Goal: Find specific page/section: Find specific page/section

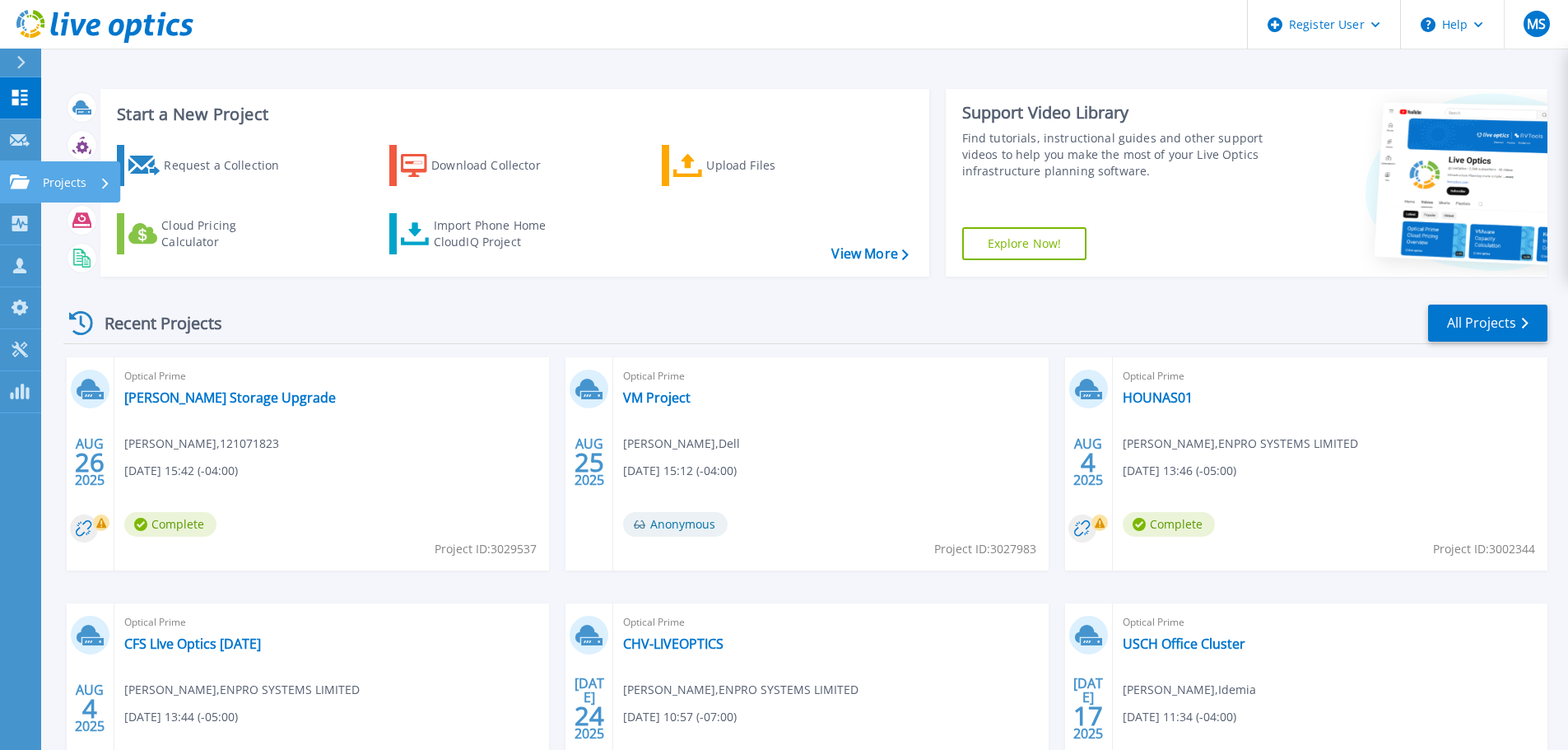
click at [8, 182] on link "Projects Projects" at bounding box center [21, 182] width 41 height 42
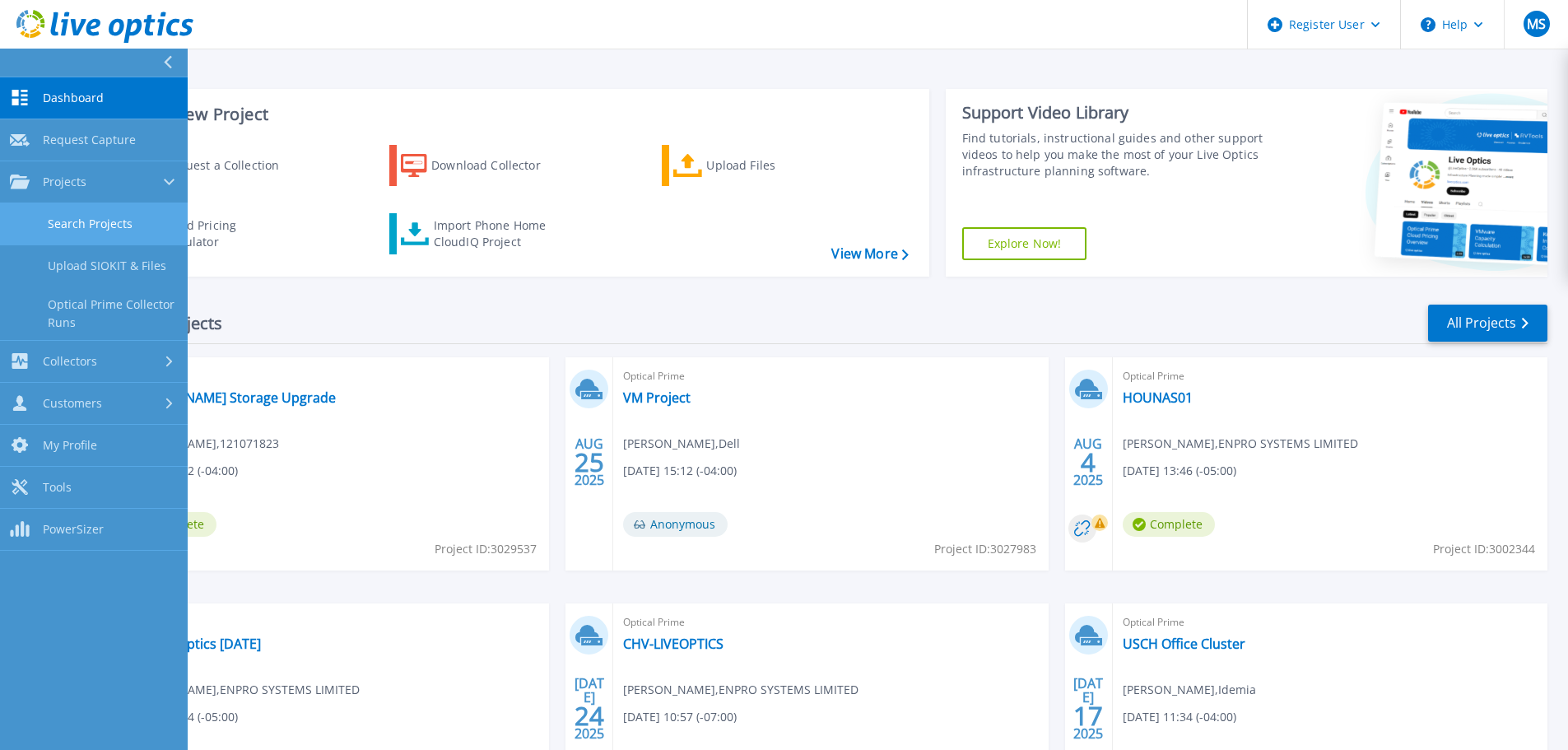
click at [40, 218] on link "Search Projects" at bounding box center [94, 224] width 188 height 42
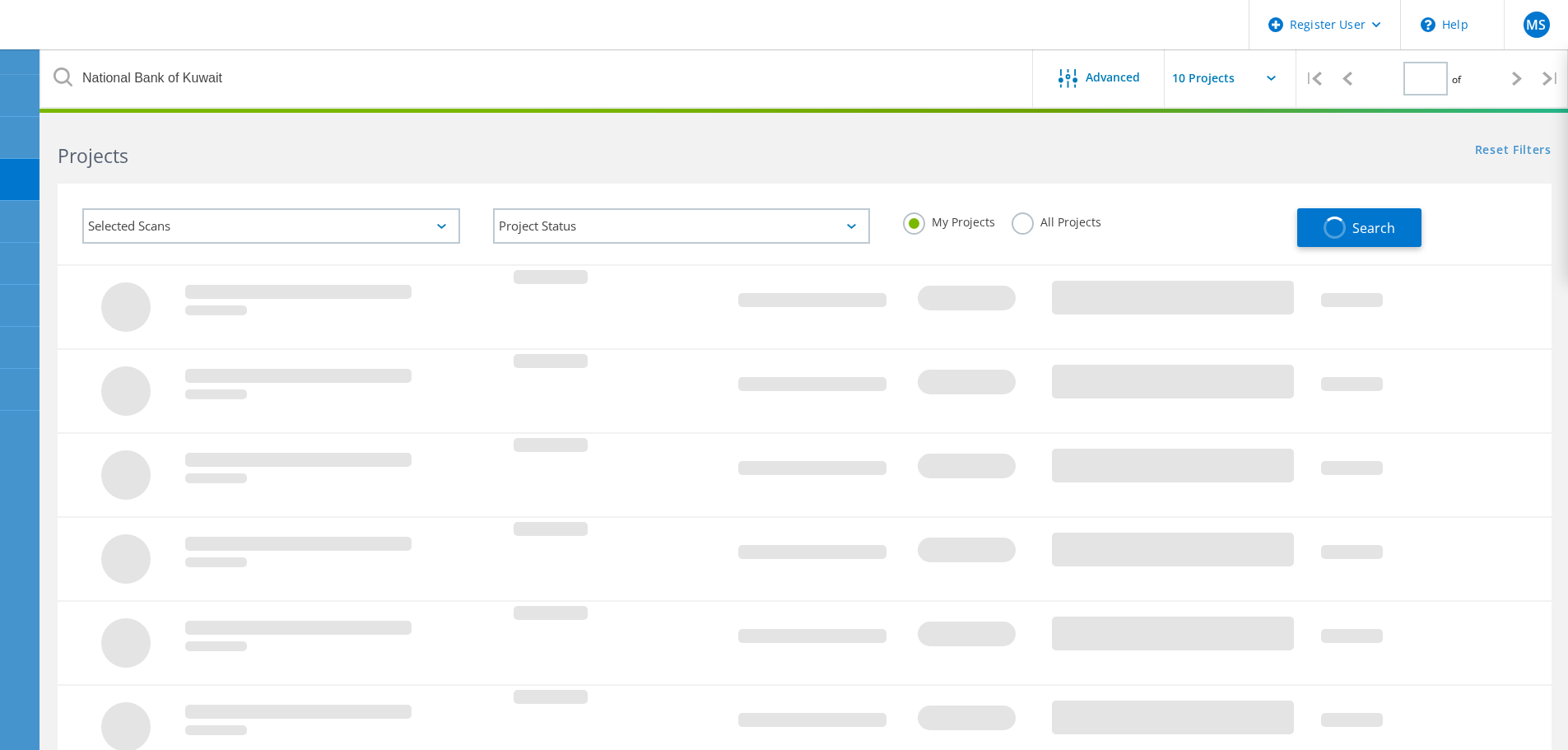
type input "1"
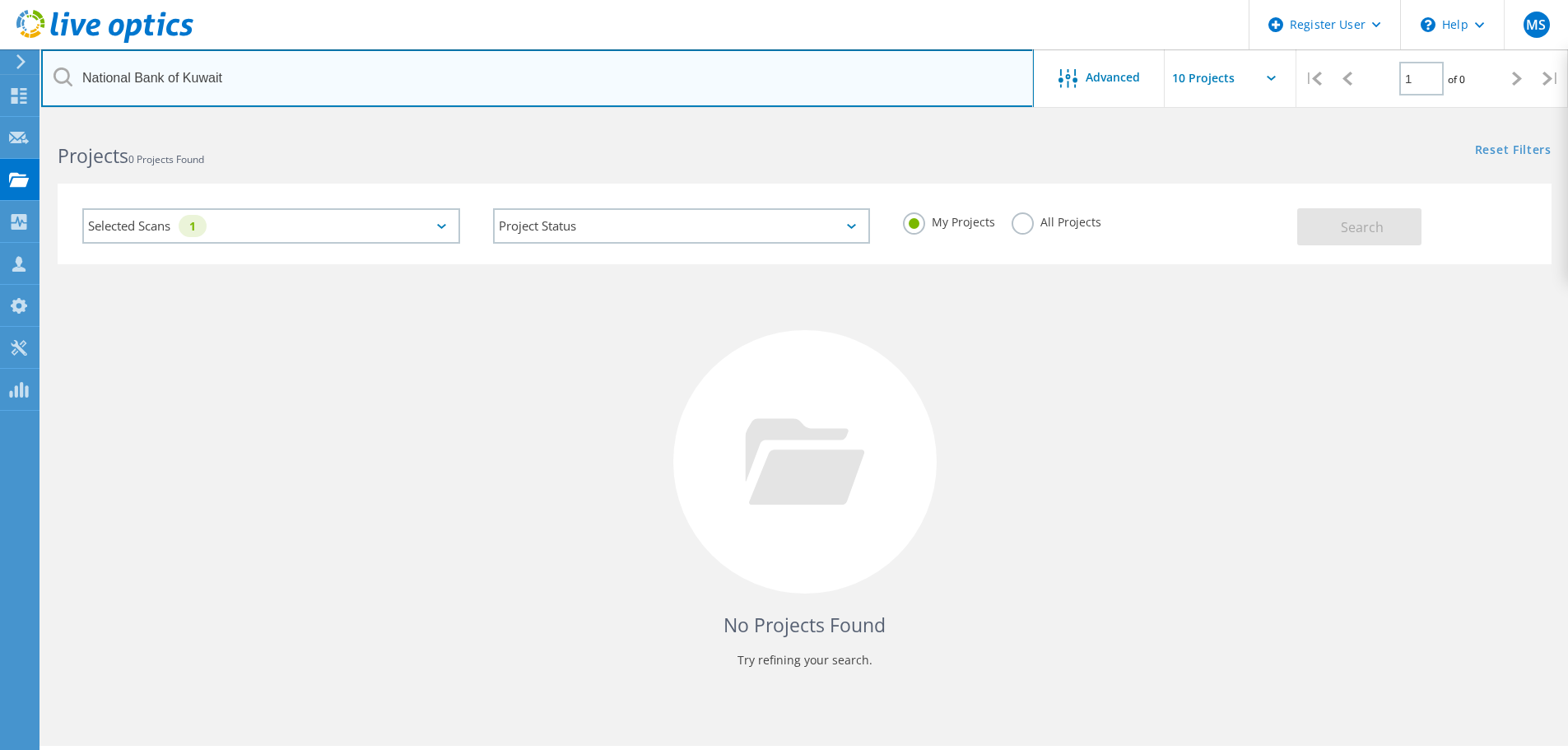
click at [217, 92] on input "National Bank of Kuwait" at bounding box center [538, 78] width 993 height 57
click at [241, 89] on input "National Bank of Kuwait" at bounding box center [538, 78] width 993 height 57
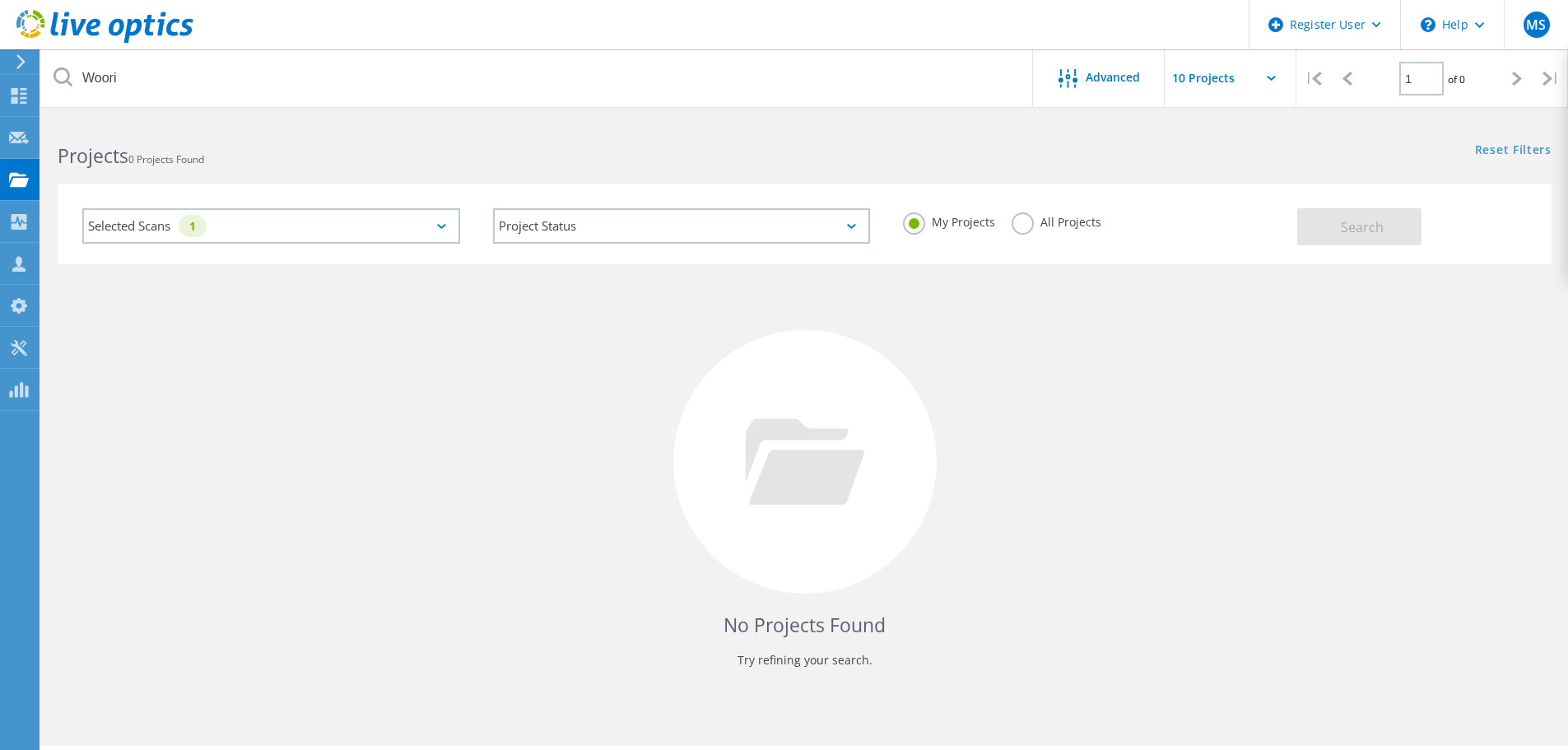
click at [1030, 227] on label "All Projects" at bounding box center [1057, 220] width 90 height 16
click at [0, 0] on input "All Projects" at bounding box center [0, 0] width 0 height 0
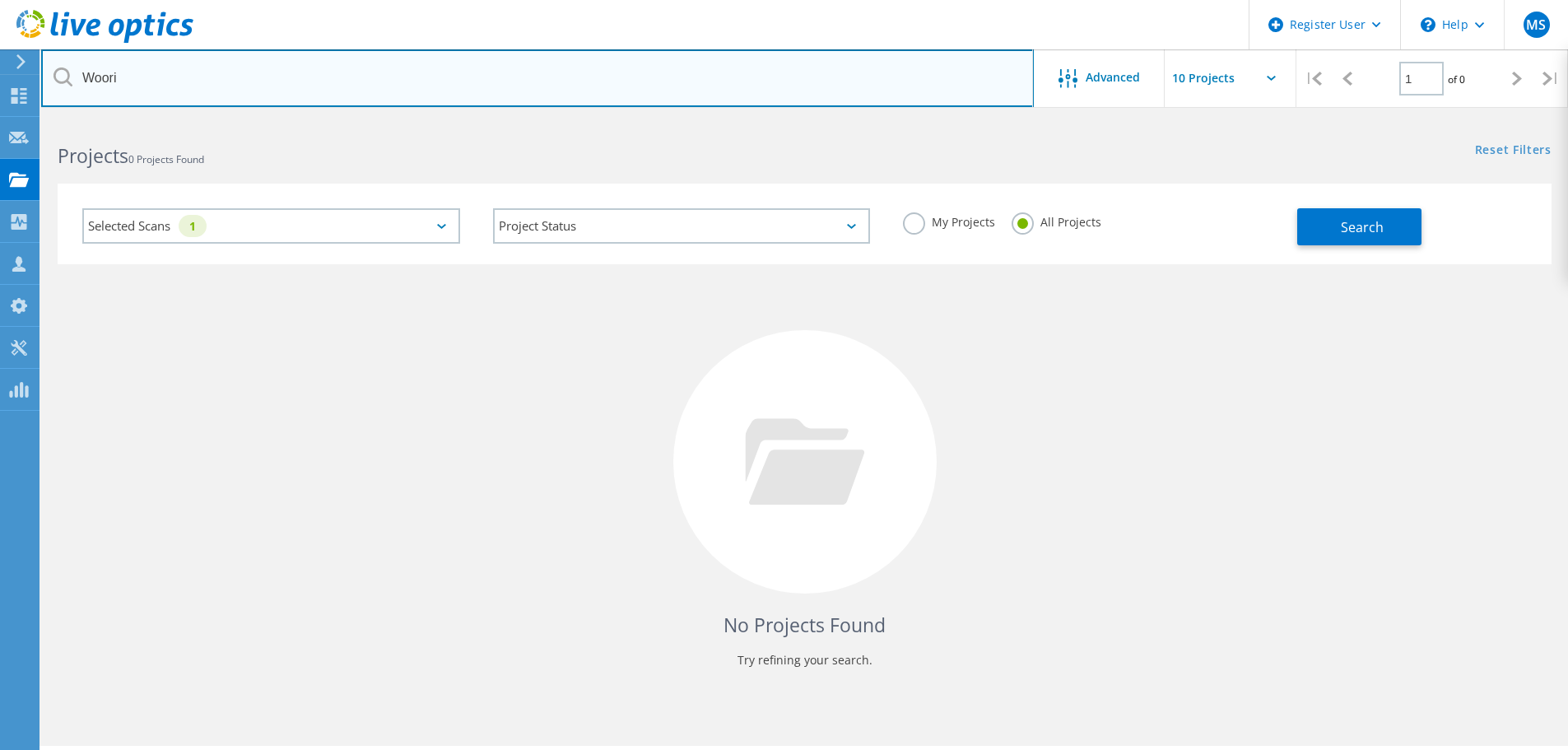
click at [849, 76] on input "Woori" at bounding box center [538, 78] width 993 height 57
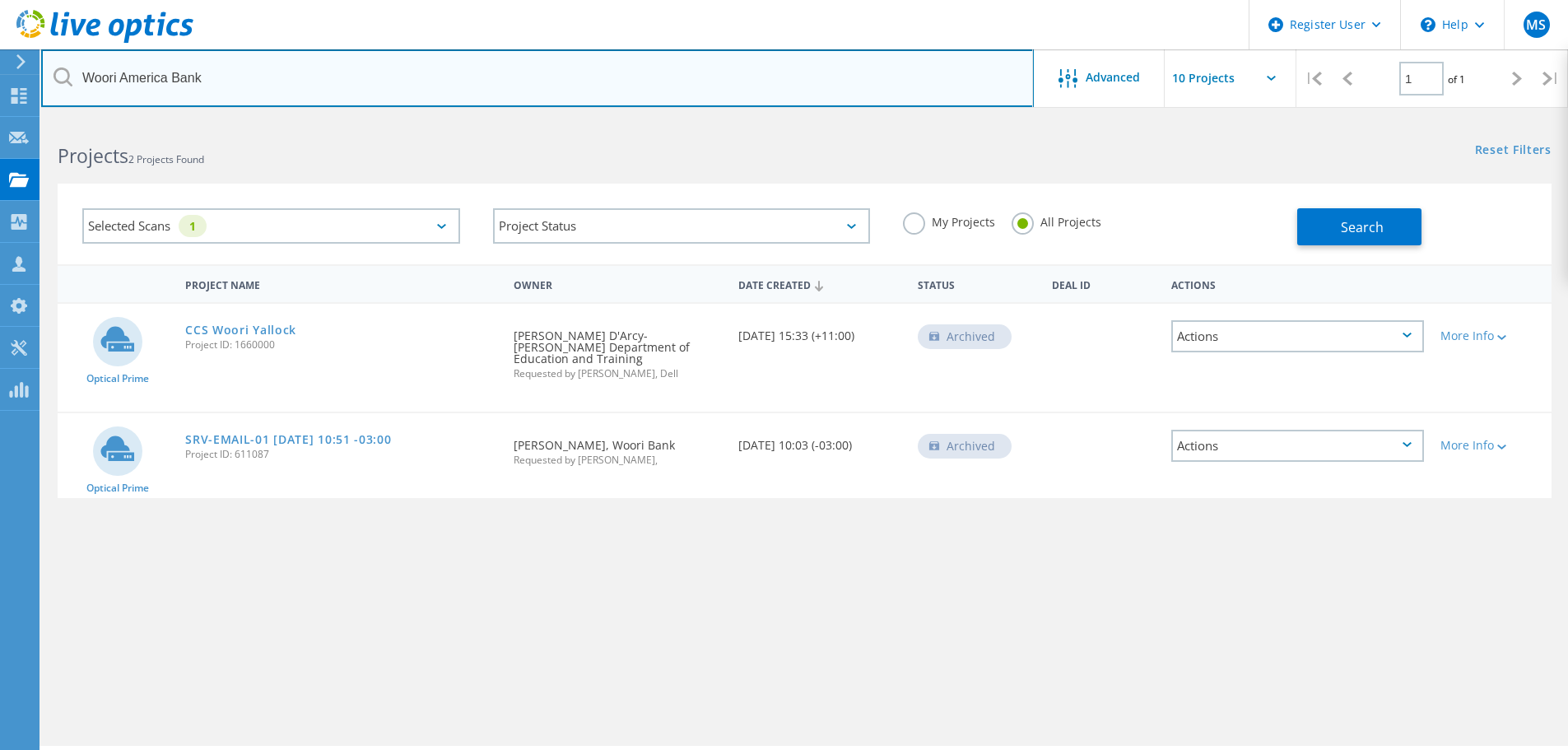
type input "Woori America Bank"
